Goal: Understand process/instructions: Learn how to perform a task or action

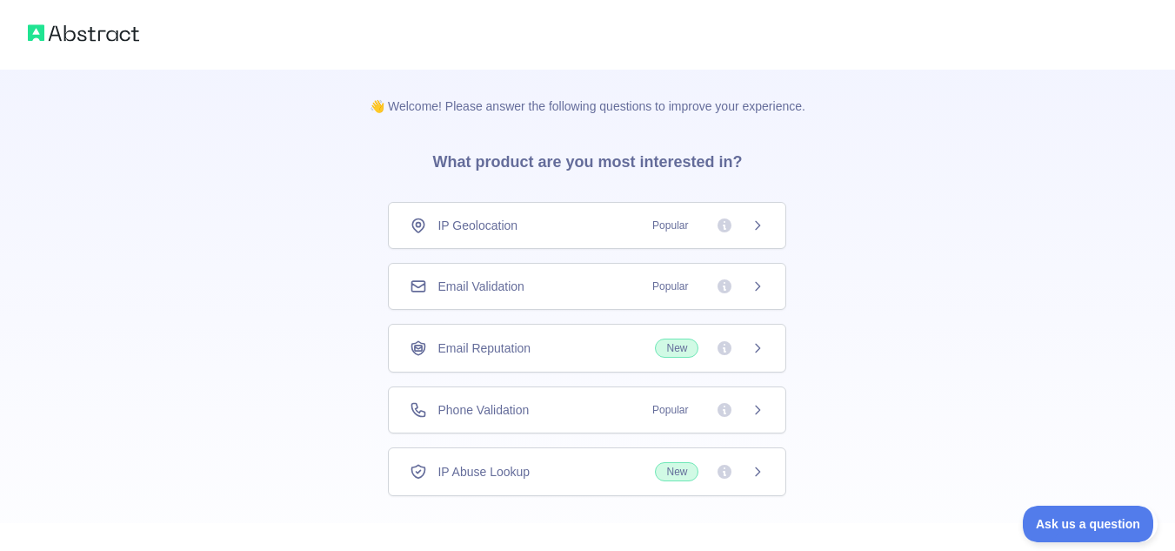
click at [243, 26] on div at bounding box center [587, 35] width 1175 height 70
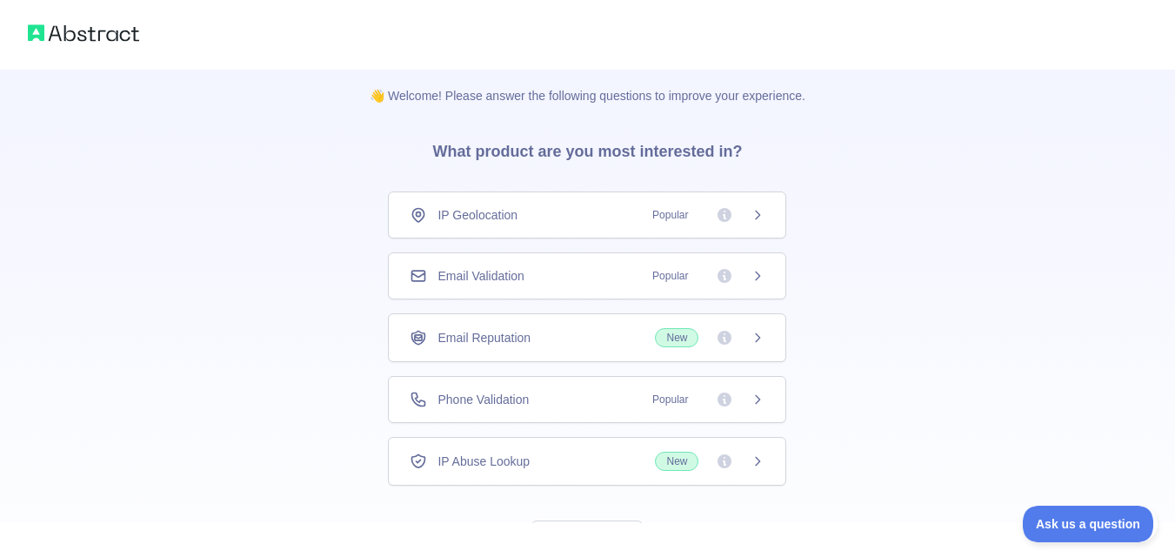
scroll to position [22, 0]
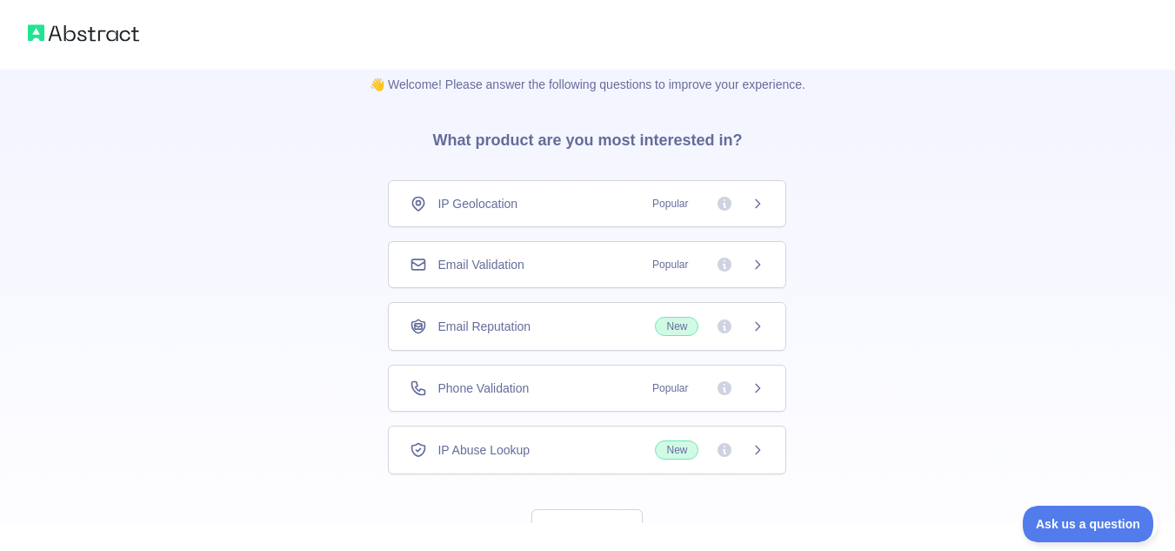
click at [603, 270] on div "Email Validation Popular" at bounding box center [587, 264] width 355 height 17
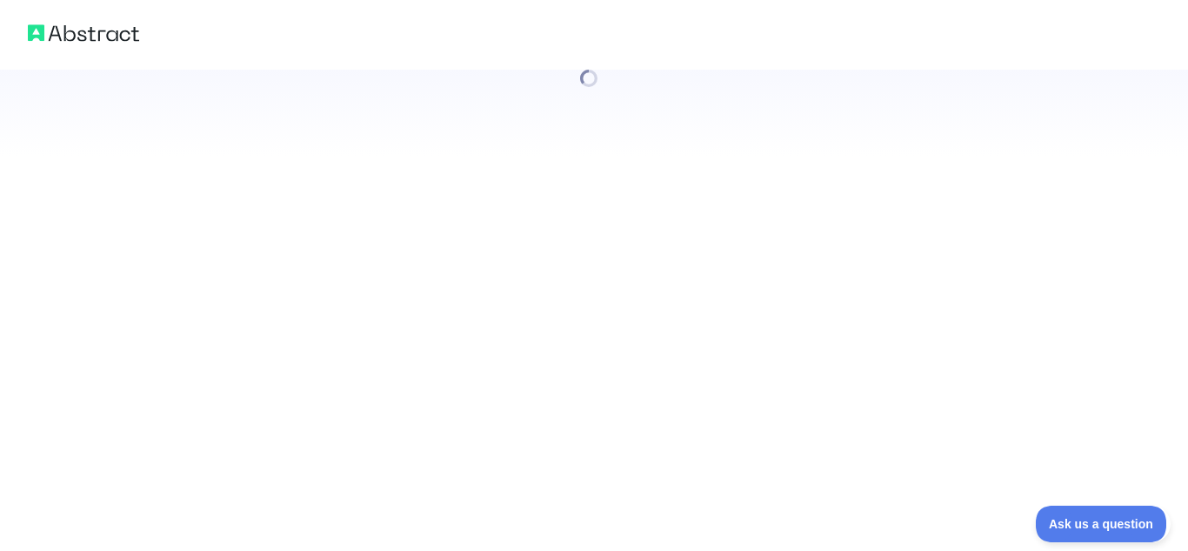
click at [775, 260] on div at bounding box center [594, 275] width 1188 height 551
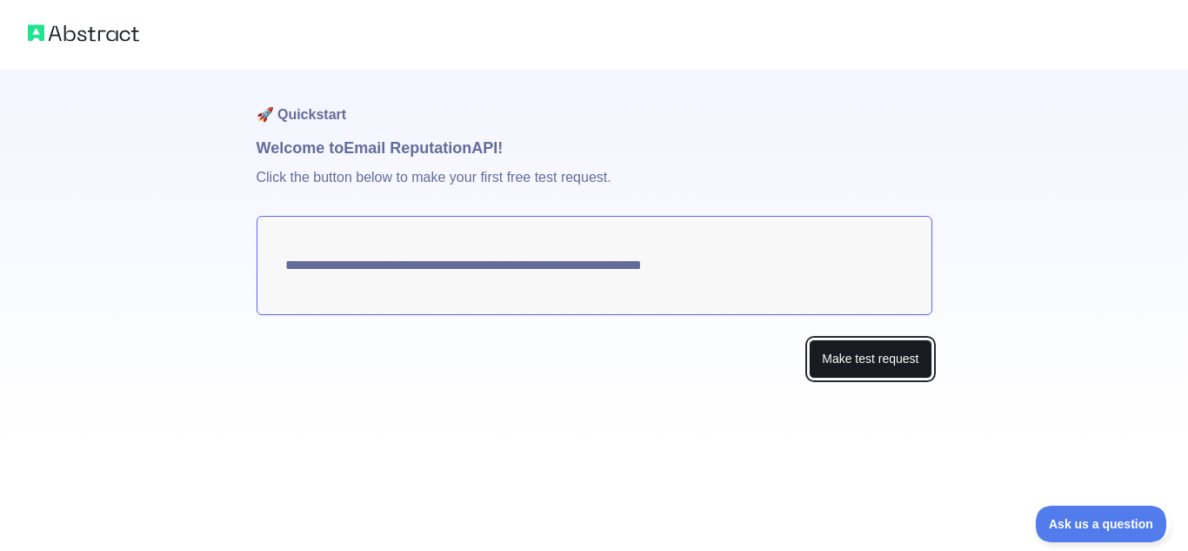
click at [855, 357] on button "Make test request" at bounding box center [870, 358] width 123 height 39
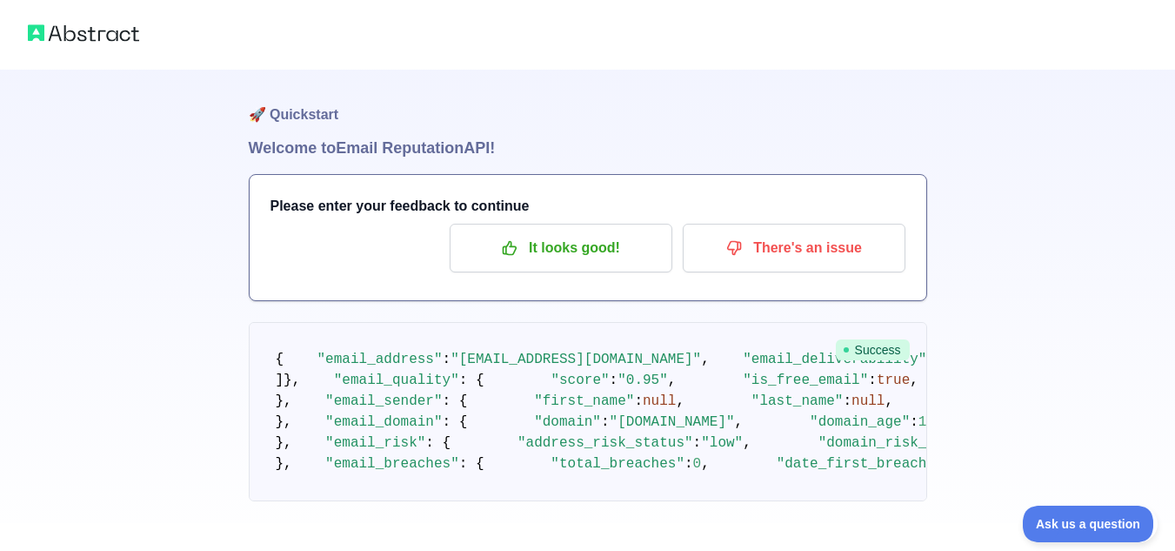
click at [512, 46] on div at bounding box center [587, 35] width 1175 height 70
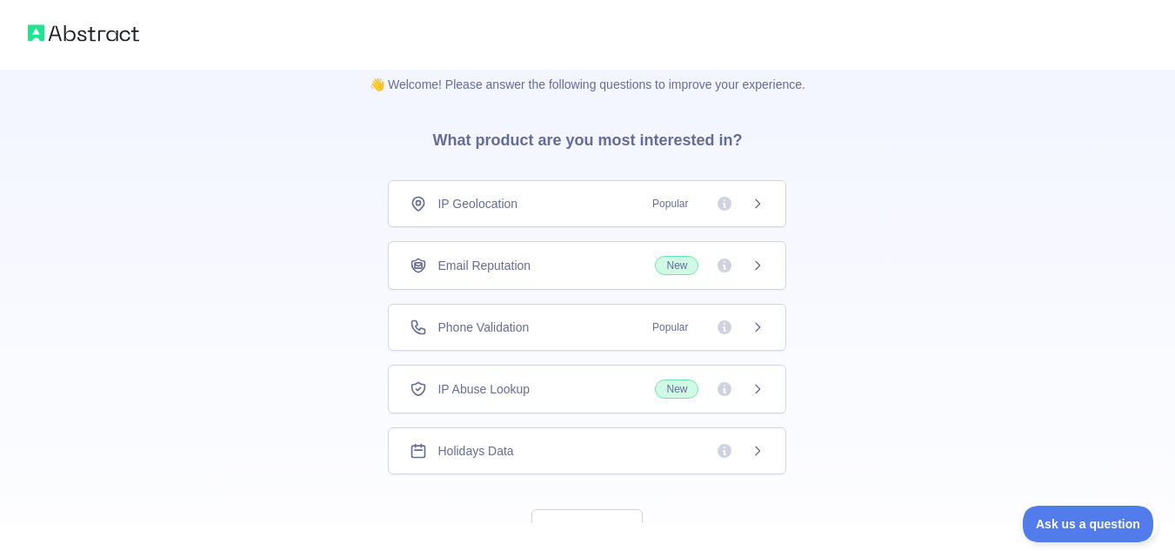
scroll to position [89, 0]
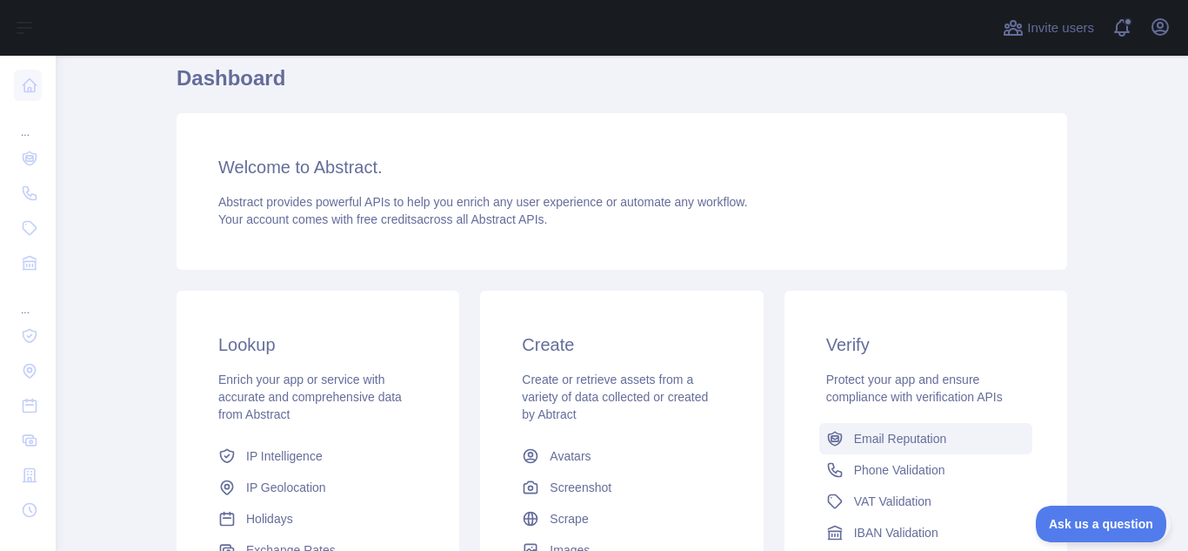
scroll to position [57, 0]
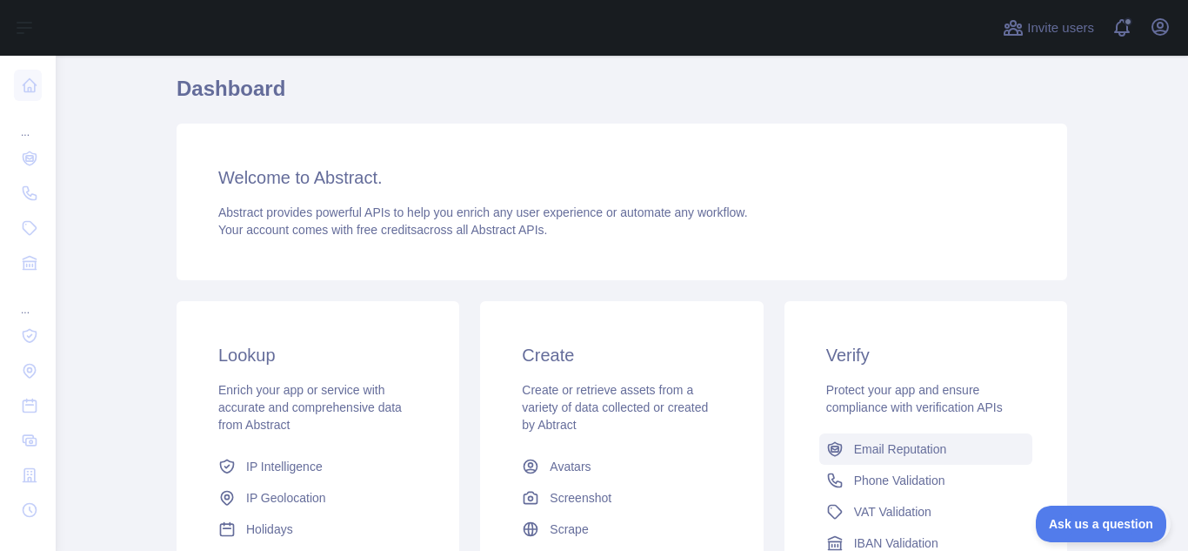
click at [863, 444] on span "Email Reputation" at bounding box center [900, 448] width 93 height 17
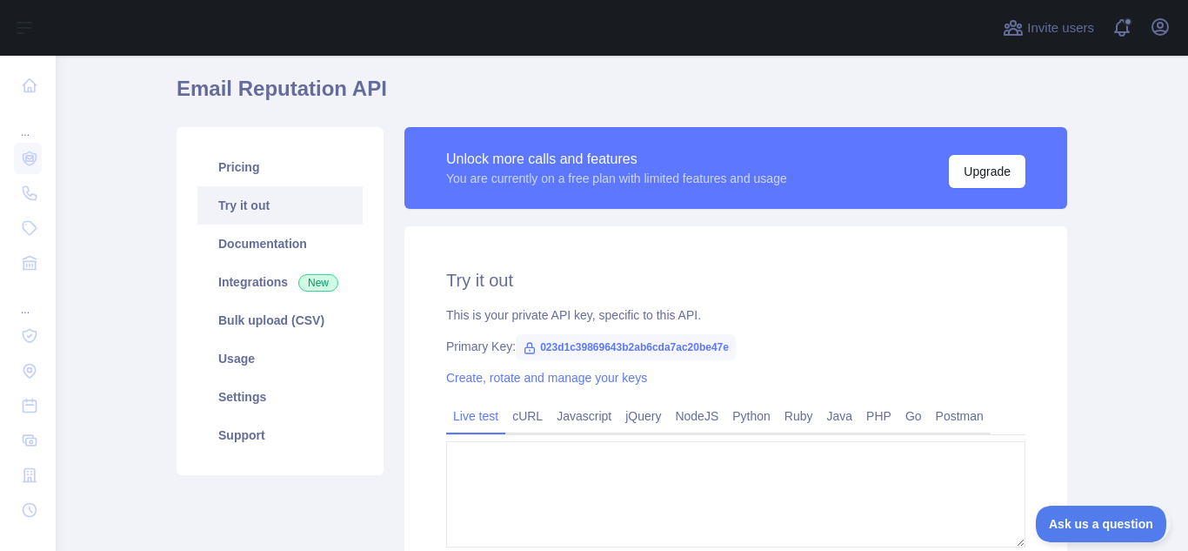
type textarea "**********"
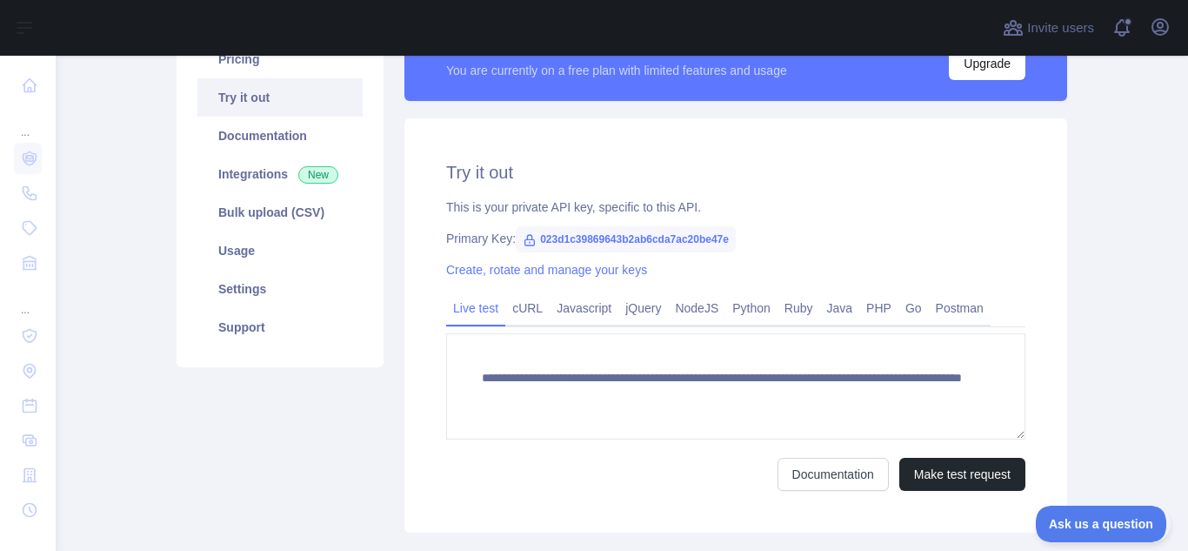
scroll to position [168, 0]
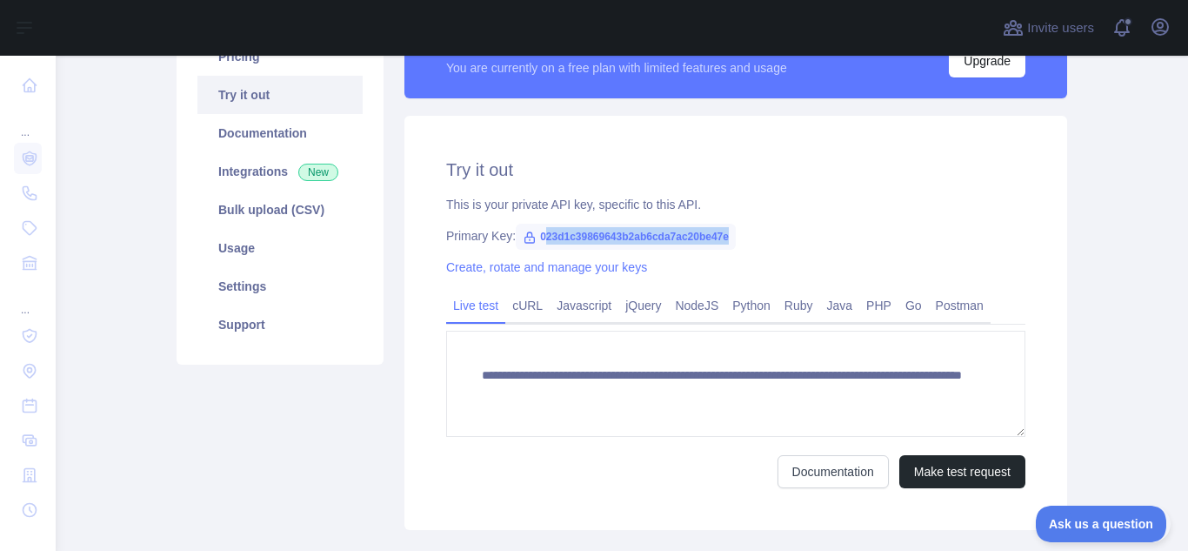
drag, startPoint x: 534, startPoint y: 236, endPoint x: 731, endPoint y: 241, distance: 197.5
click at [731, 241] on div "Primary Key: 023d1c39869643b2ab6cda7ac20be47e" at bounding box center [735, 235] width 579 height 17
click at [738, 241] on div "Primary Key: 023d1c39869643b2ab6cda7ac20be47e" at bounding box center [735, 235] width 579 height 17
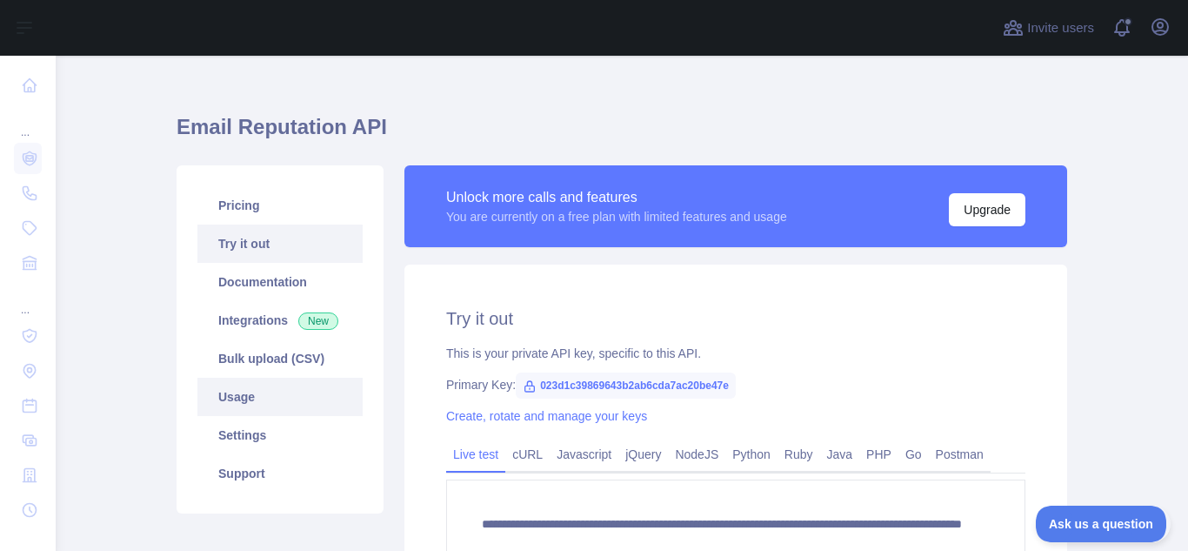
scroll to position [45, 0]
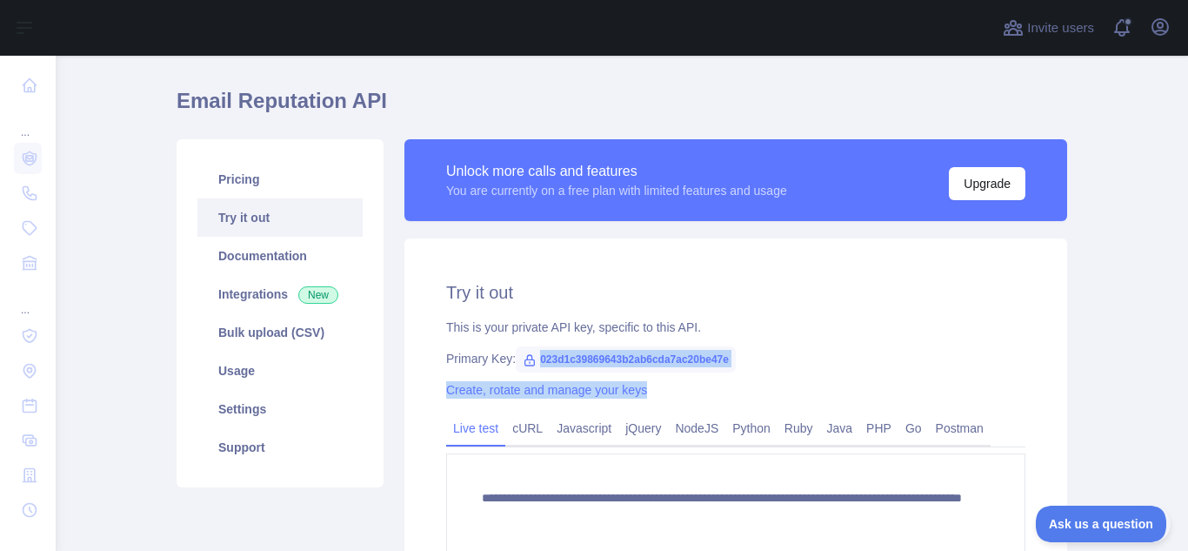
drag, startPoint x: 527, startPoint y: 352, endPoint x: 727, endPoint y: 371, distance: 201.0
click at [727, 371] on div "**********" at bounding box center [735, 445] width 663 height 414
click at [749, 366] on div "Primary Key: 023d1c39869643b2ab6cda7ac20be47e" at bounding box center [735, 358] width 579 height 17
drag, startPoint x: 718, startPoint y: 361, endPoint x: 529, endPoint y: 360, distance: 189.6
click at [529, 360] on span "023d1c39869643b2ab6cda7ac20be47e" at bounding box center [626, 359] width 220 height 26
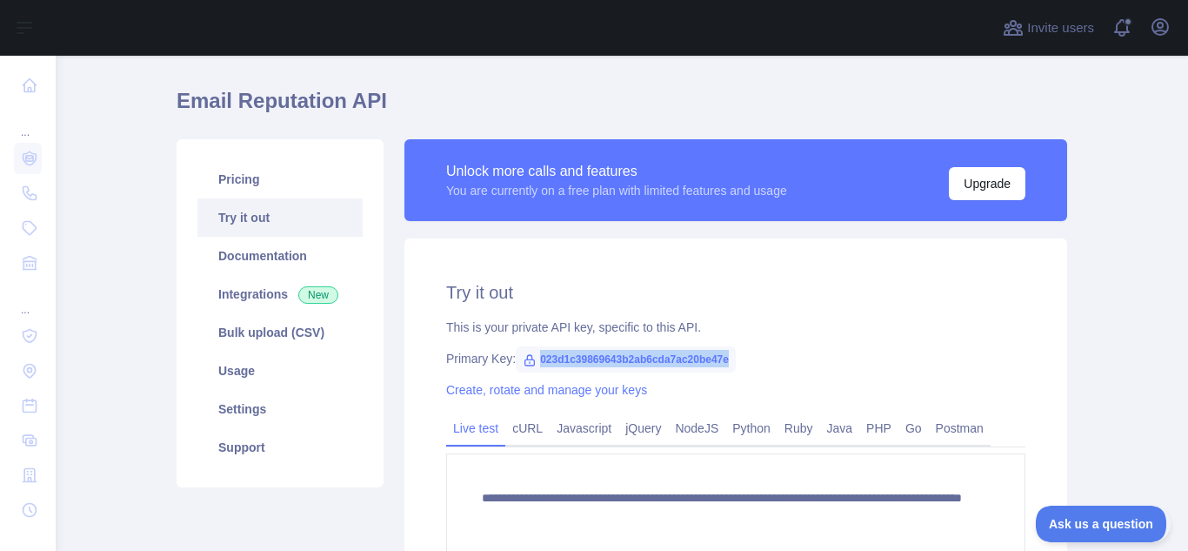
copy span "023d1c39869643b2ab6cda7ac20be47e"
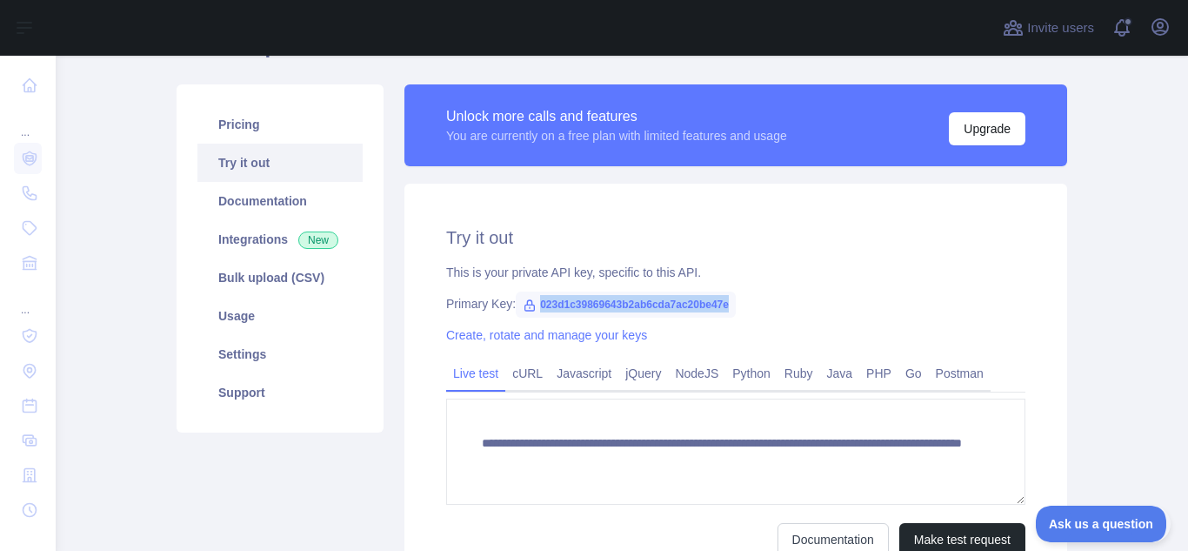
scroll to position [109, 0]
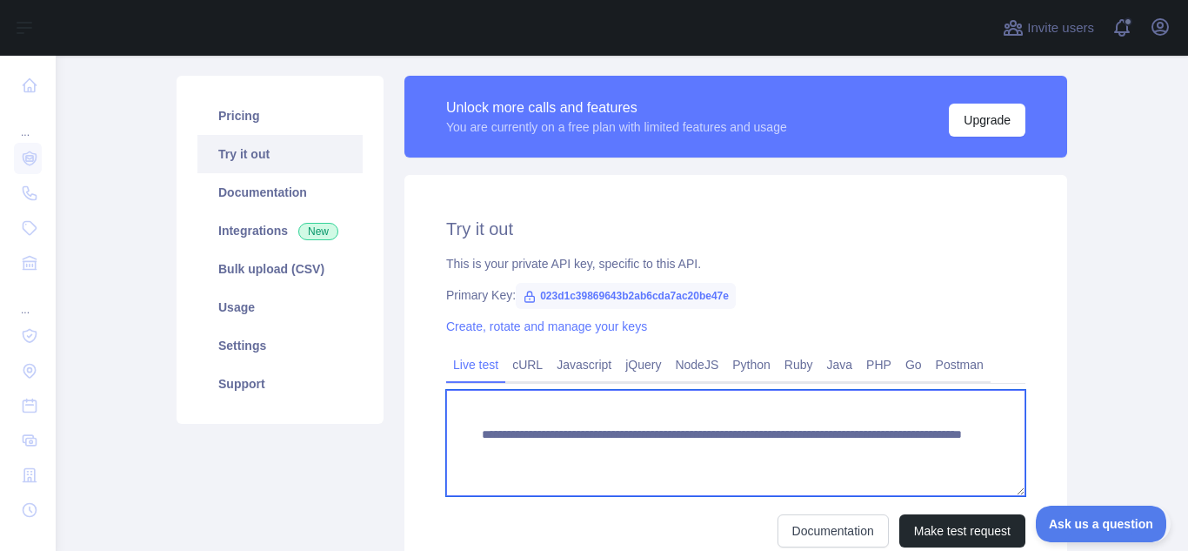
drag, startPoint x: 912, startPoint y: 455, endPoint x: 363, endPoint y: 424, distance: 550.5
click at [363, 424] on div "**********" at bounding box center [621, 332] width 911 height 534
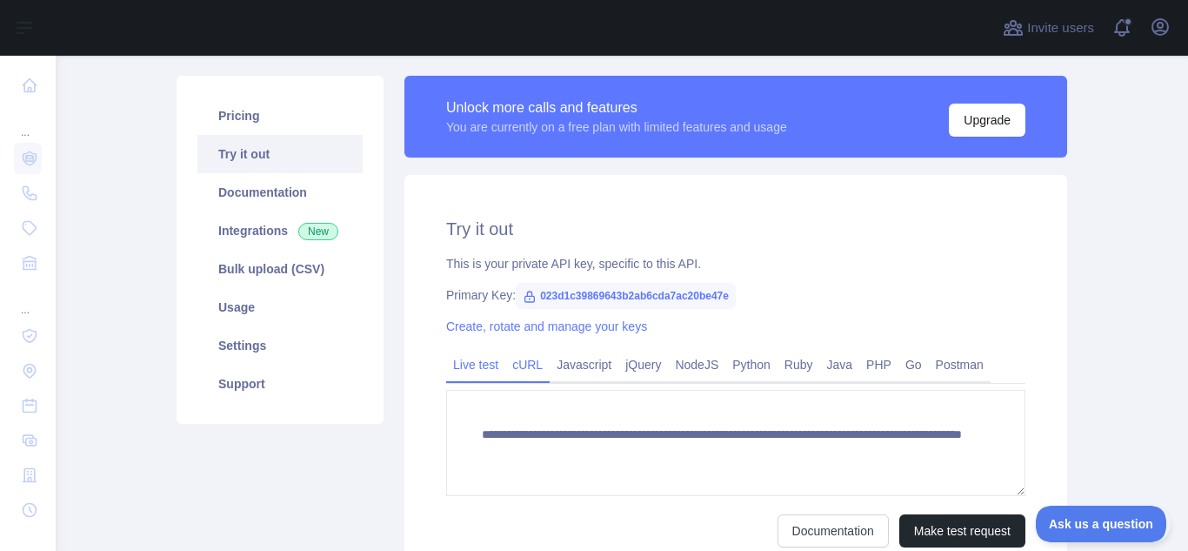
click at [514, 364] on link "cURL" at bounding box center [527, 365] width 44 height 28
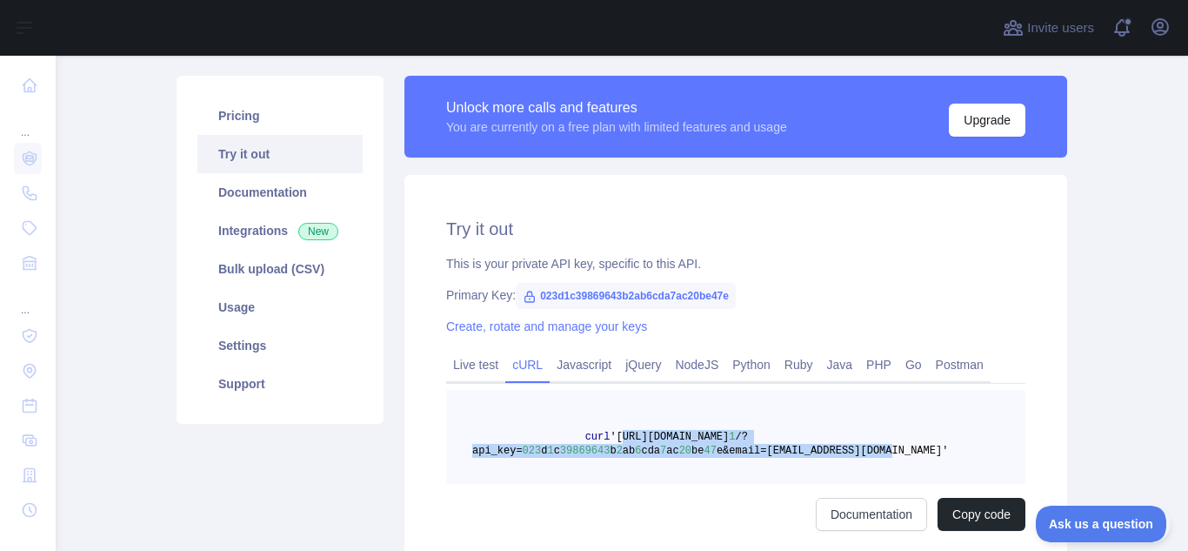
drag, startPoint x: 876, startPoint y: 452, endPoint x: 611, endPoint y: 432, distance: 266.0
click at [611, 432] on pre "curl '[URL][DOMAIN_NAME] 1 /?api_key= 023 d 1 c 39869643 b 2 ab 6 cda 7 ac 20 b…" at bounding box center [735, 437] width 579 height 94
copy span "[URL][DOMAIN_NAME] 1 /?api_key= 023 d 1 c 39869643 b 2 ab 6 cda 7 ac 20 be 47 e…"
